Goal: Task Accomplishment & Management: Manage account settings

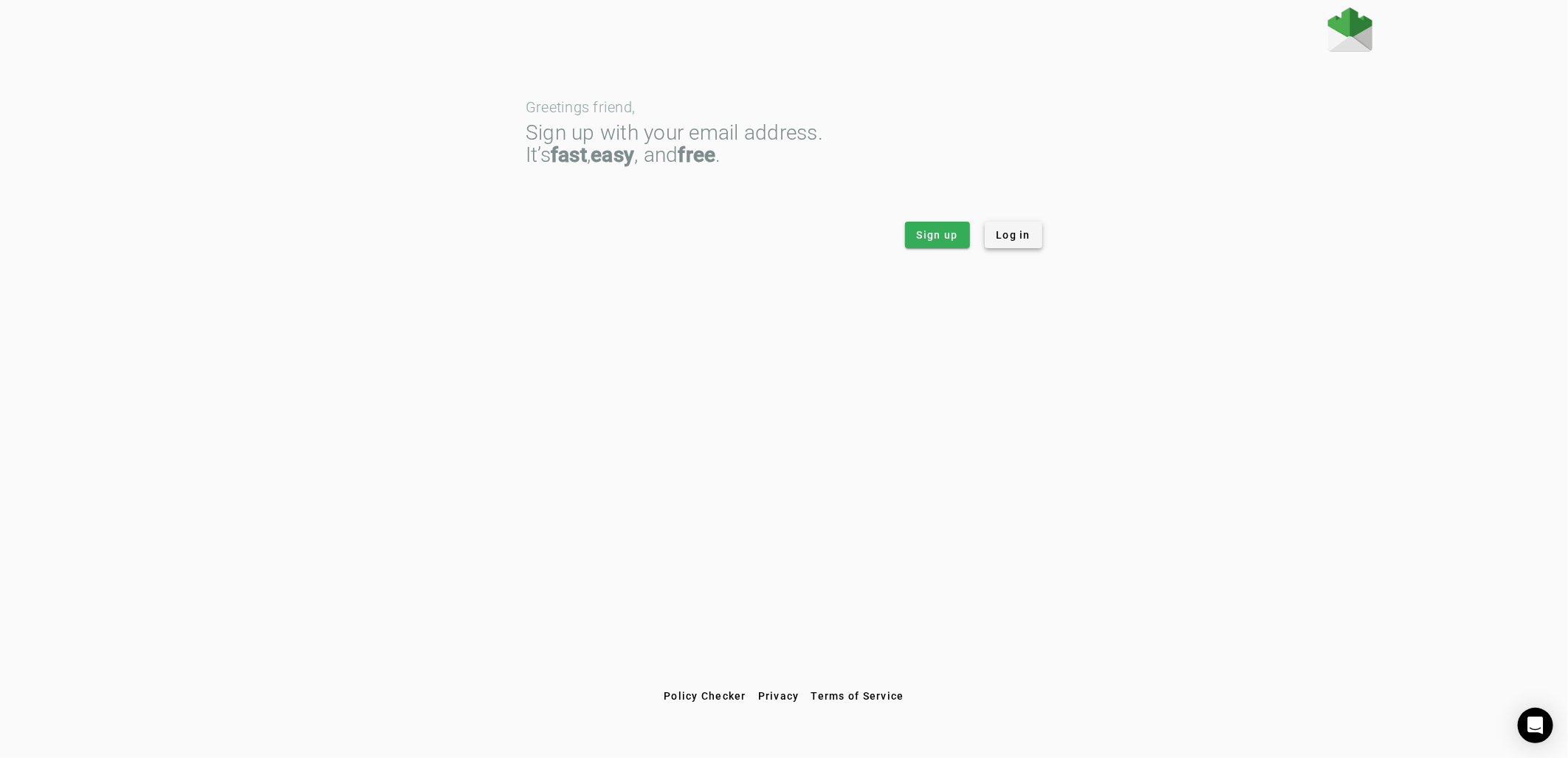
click at [1014, 241] on span "Log in" at bounding box center [1014, 234] width 35 height 15
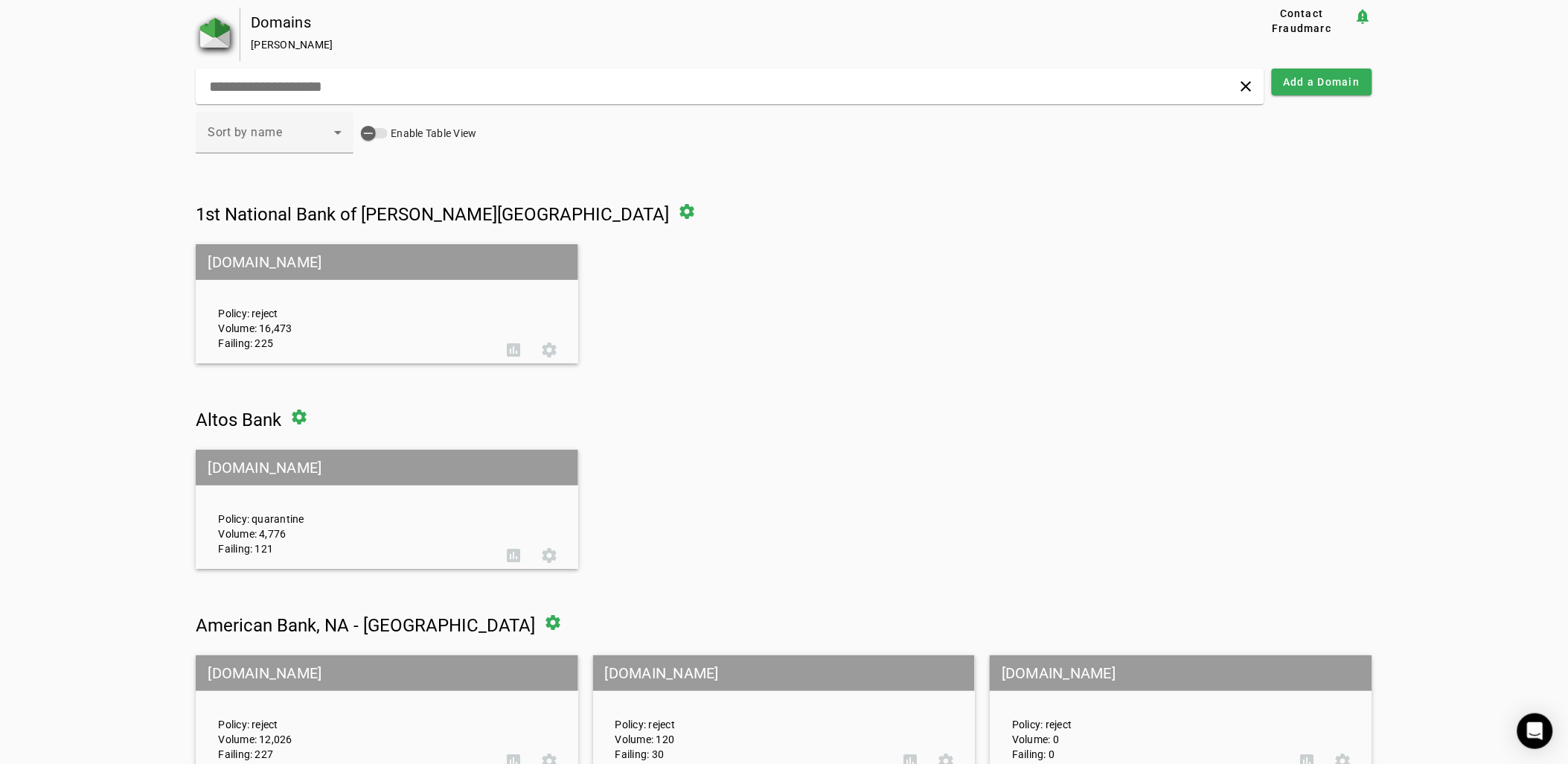
click at [219, 35] on img at bounding box center [215, 32] width 30 height 30
click at [1319, 92] on span at bounding box center [1322, 81] width 101 height 36
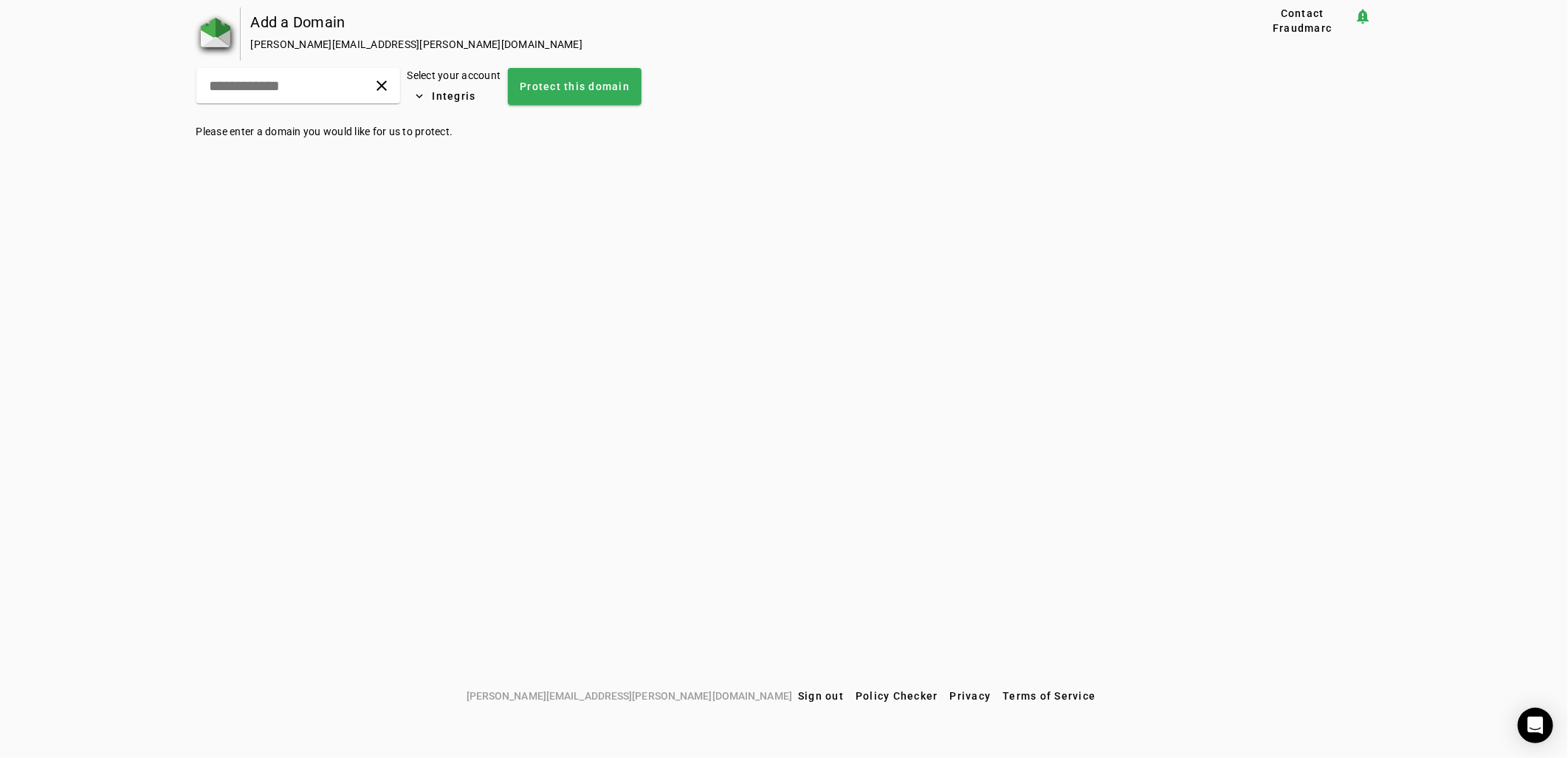
click at [223, 30] on img at bounding box center [215, 32] width 29 height 29
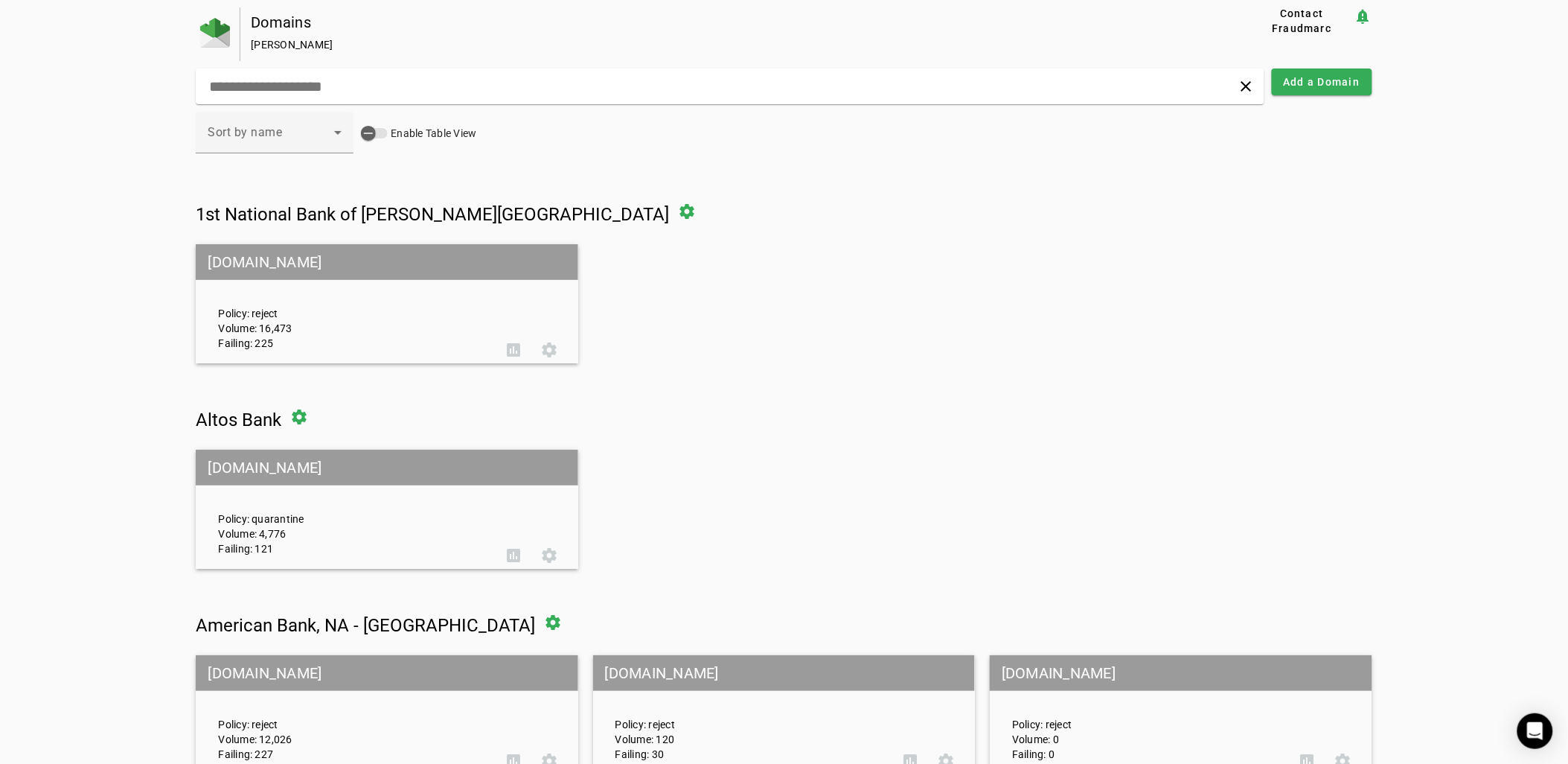
click at [269, 22] on div "Domains" at bounding box center [726, 22] width 952 height 15
click at [1305, 19] on span "Contact Fraudmarc" at bounding box center [1302, 20] width 92 height 30
click at [752, 80] on input "text" at bounding box center [501, 86] width 587 height 18
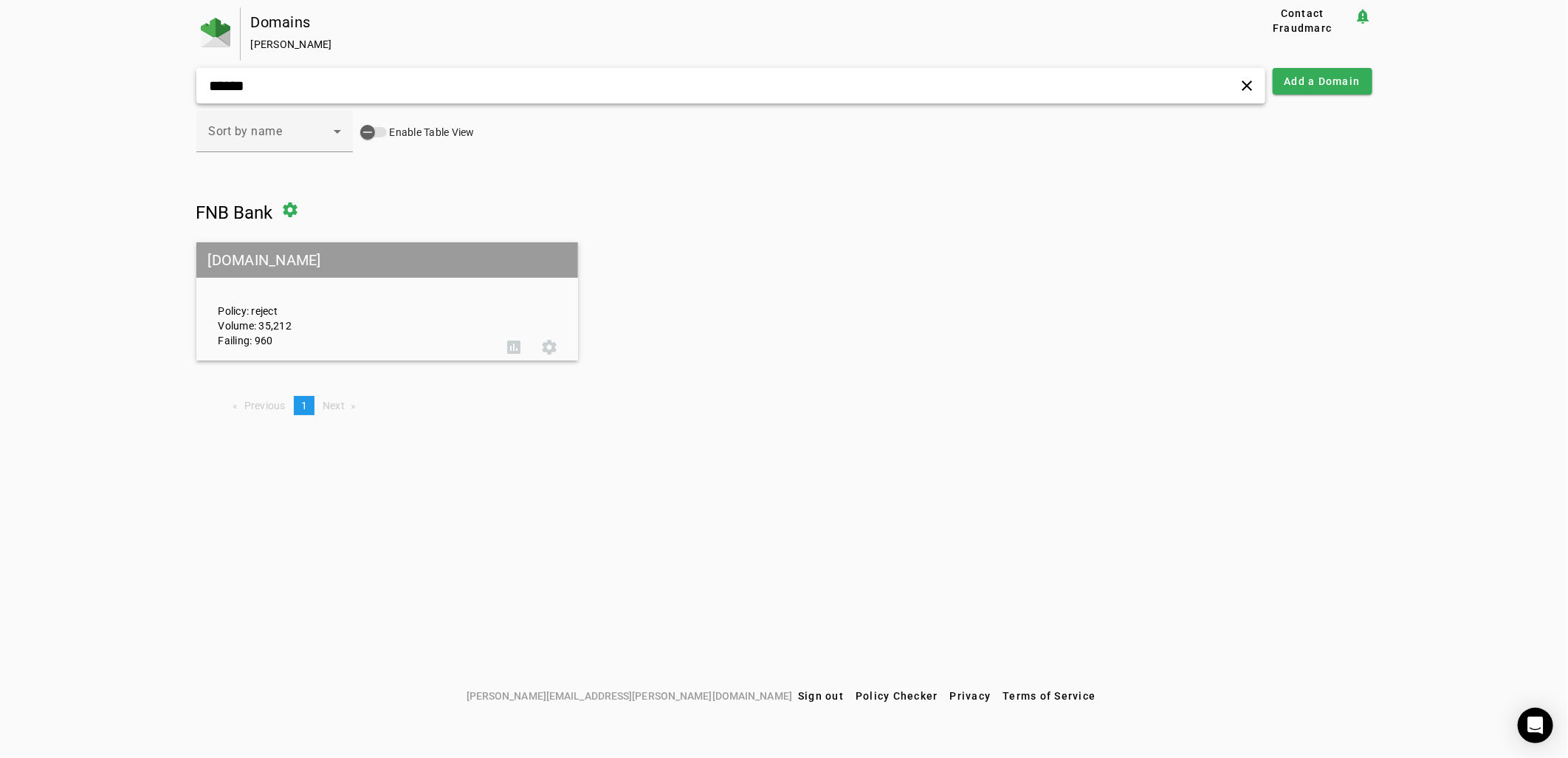
type input "******"
click at [400, 306] on div "Policy: reject Volume: 35,212 Failing: 960" at bounding box center [352, 301] width 289 height 92
click at [236, 265] on mat-grid-tile-header "[DOMAIN_NAME]" at bounding box center [388, 260] width 383 height 36
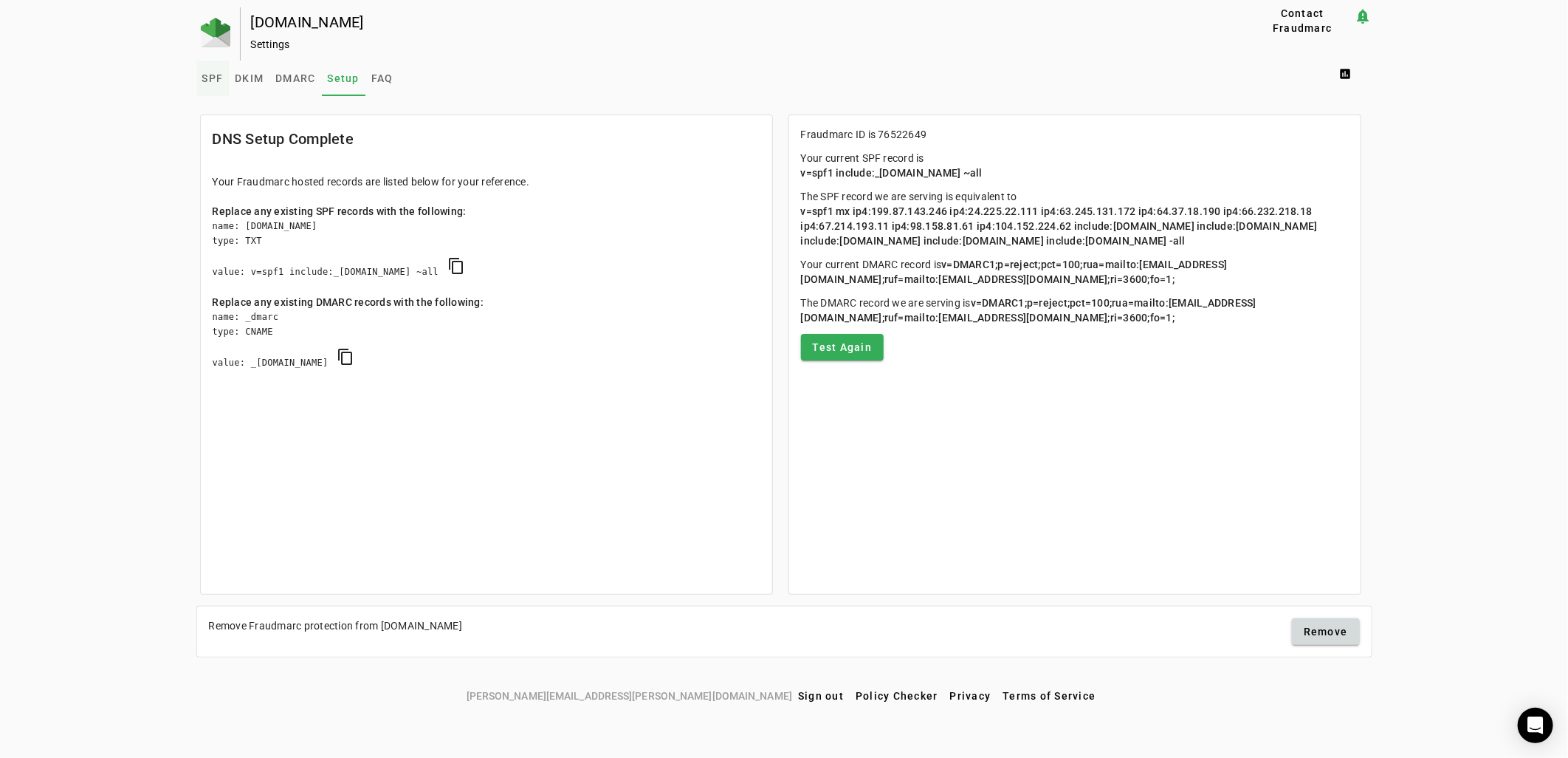
drag, startPoint x: 189, startPoint y: 70, endPoint x: 204, endPoint y: 72, distance: 15.1
click at [203, 71] on div "[DOMAIN_NAME] Settings Contact Fraudmarc notification_important Settings SPF DK…" at bounding box center [784, 344] width 1568 height 675
click at [205, 74] on span "SPF" at bounding box center [212, 78] width 21 height 10
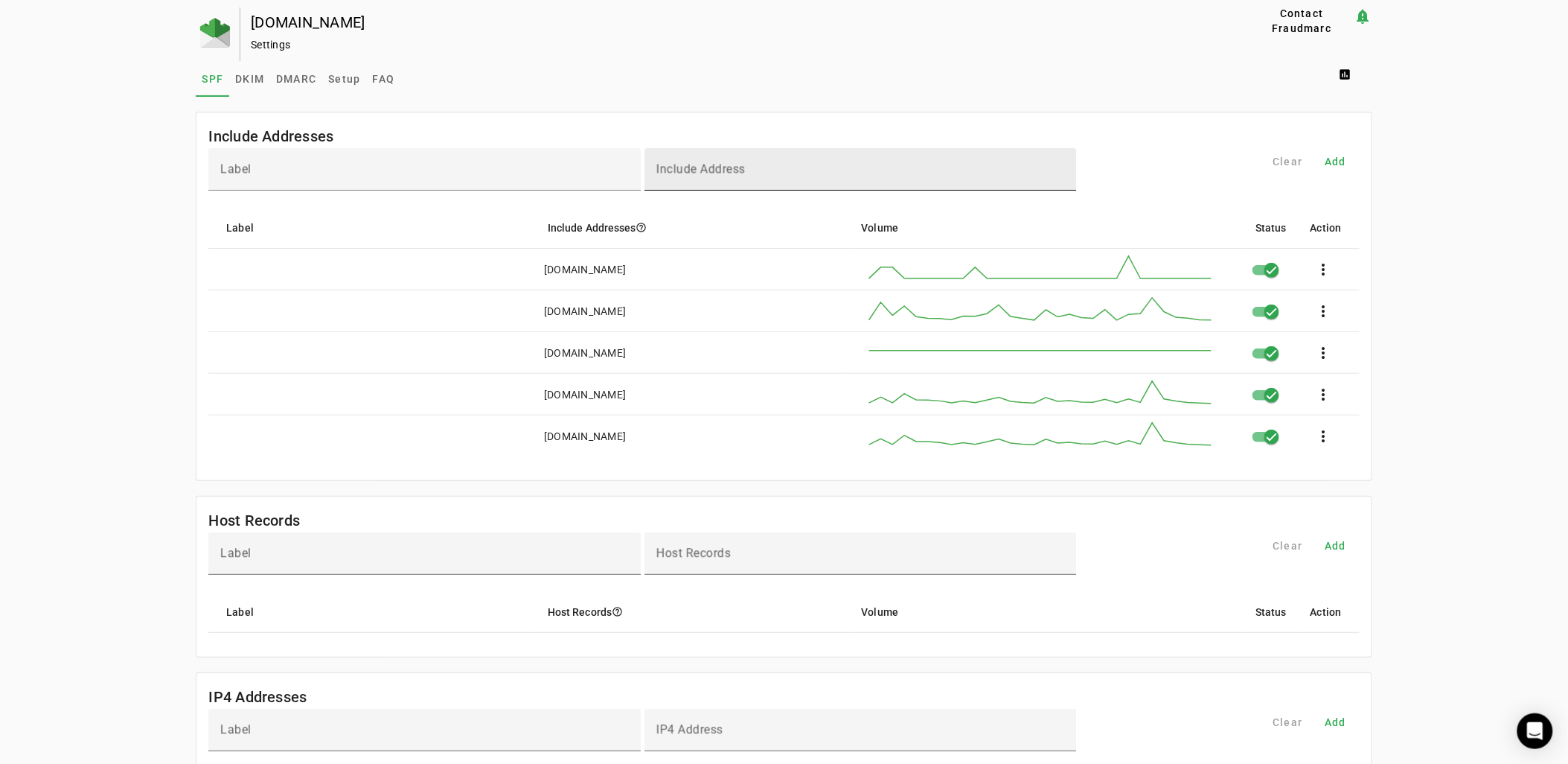
click at [752, 175] on input "Include Address" at bounding box center [860, 175] width 409 height 18
type input "**********"
click at [1347, 160] on span "Add" at bounding box center [1335, 161] width 21 height 15
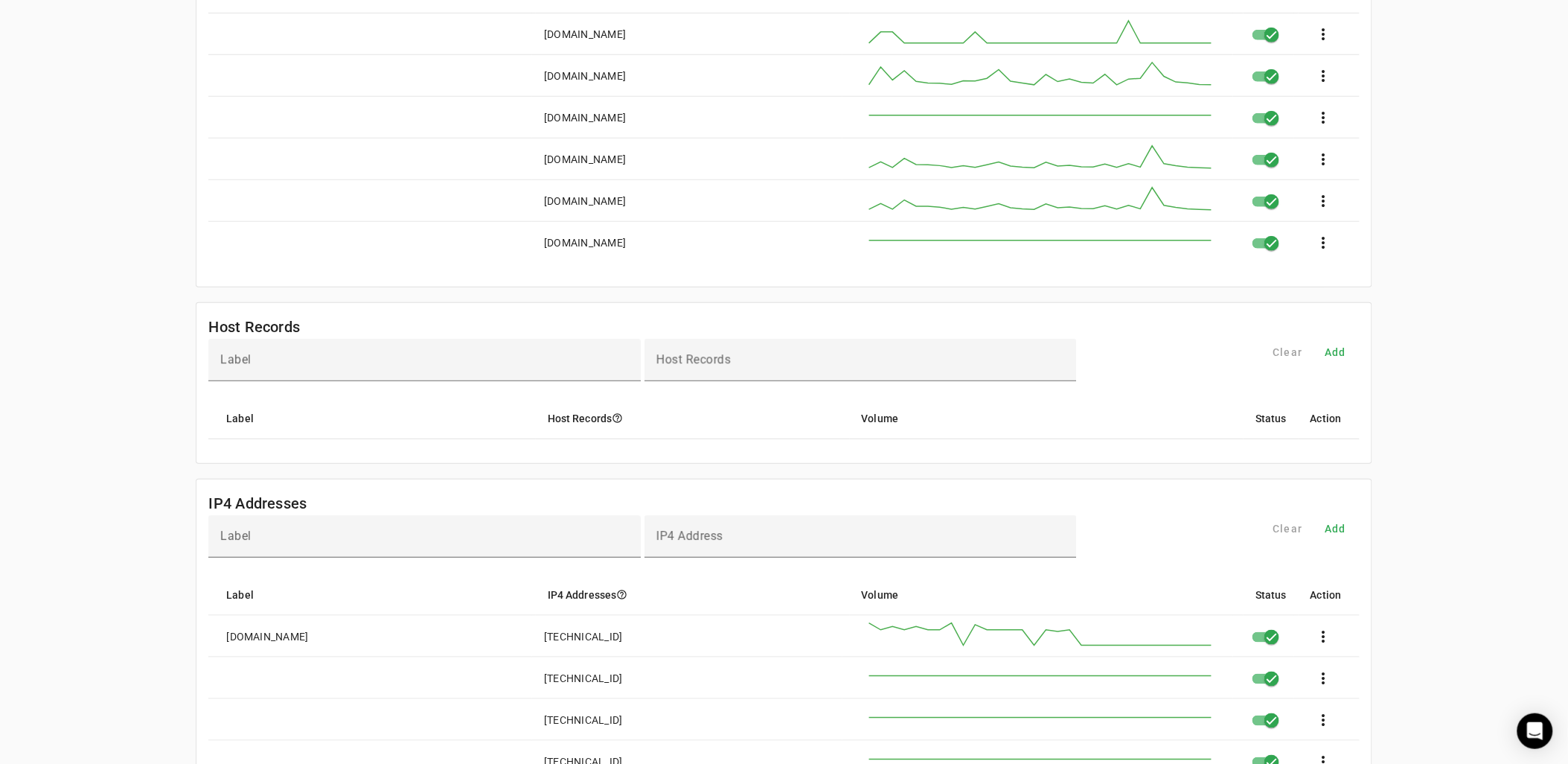
scroll to position [330, 0]
